Goal: Check status: Check status

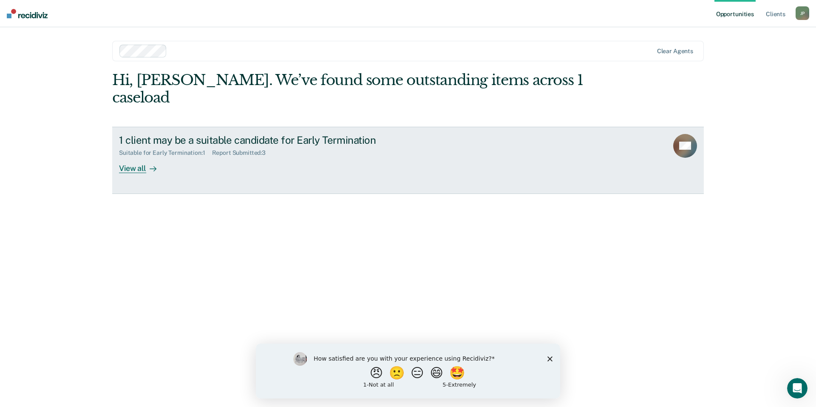
click at [325, 140] on div "1 client may be a suitable candidate for Early Termination Suitable for Early T…" at bounding box center [278, 153] width 319 height 39
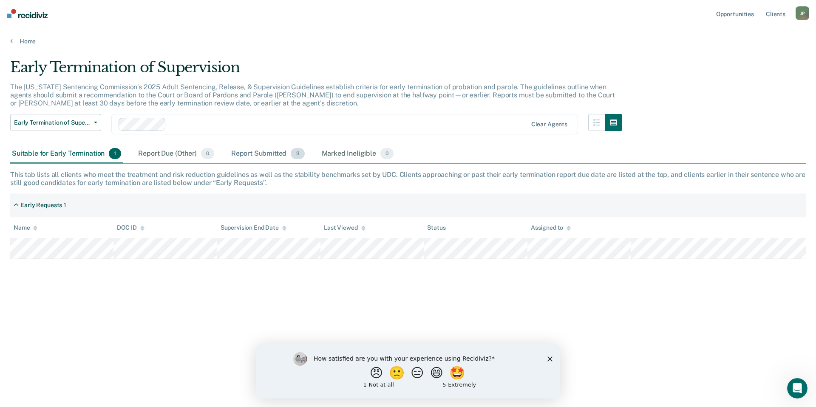
click at [251, 157] on div "Report Submitted 3" at bounding box center [268, 154] width 77 height 19
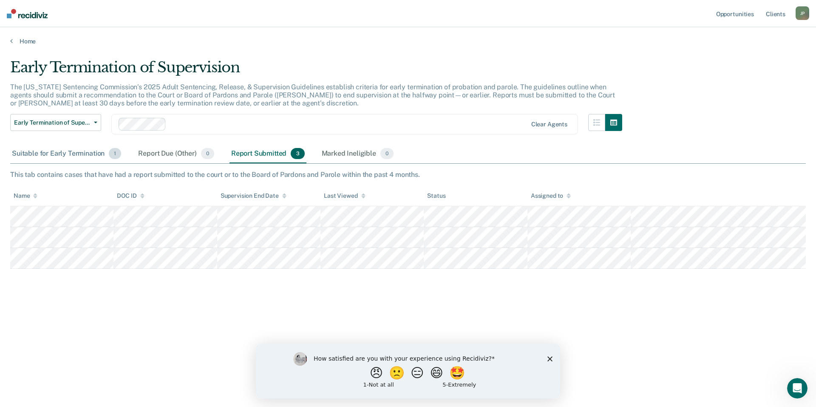
click at [45, 155] on div "Suitable for Early Termination 1" at bounding box center [66, 154] width 113 height 19
